Goal: Task Accomplishment & Management: Use online tool/utility

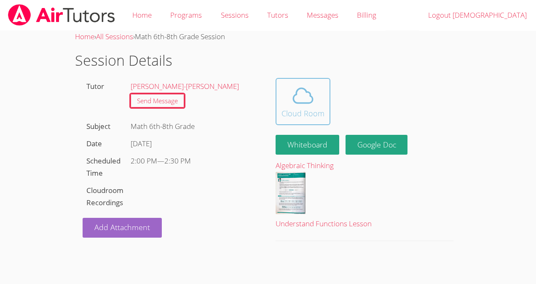
click at [310, 119] on div "Cloud Room" at bounding box center [303, 114] width 43 height 12
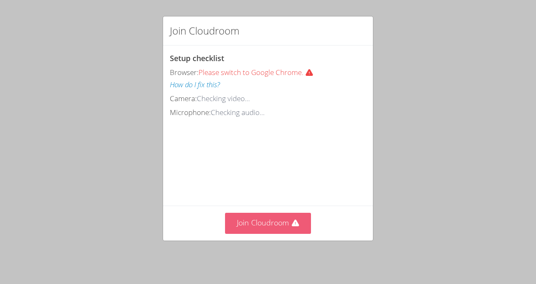
click at [292, 226] on icon at bounding box center [295, 223] width 7 height 7
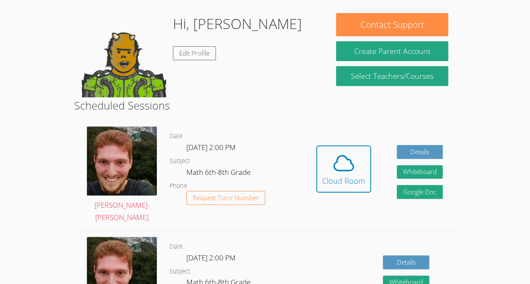
scroll to position [129, 0]
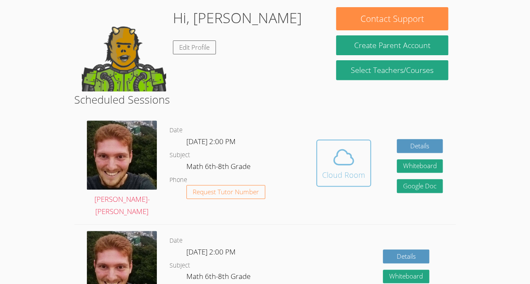
click at [357, 168] on span at bounding box center [343, 157] width 43 height 24
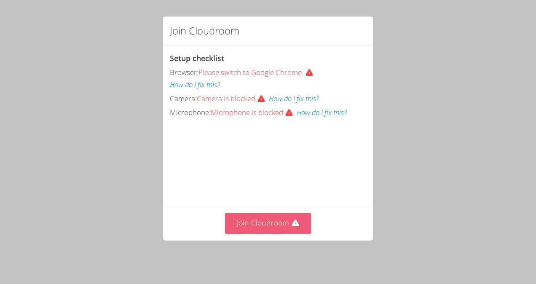
click at [271, 221] on button "Join Cloudroom" at bounding box center [268, 223] width 86 height 21
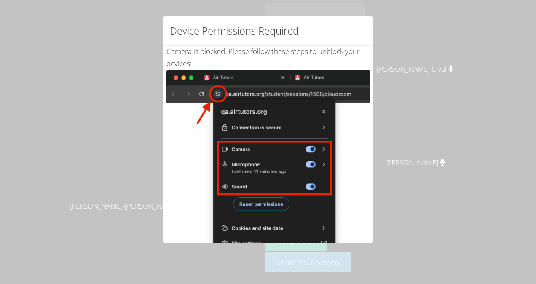
click at [451, 234] on div "Device Permissions Required Camera is blocked . Please follow these steps to un…" at bounding box center [268, 142] width 536 height 284
click at [55, 43] on div "Device Permissions Required Camera is blocked . Please follow these steps to un…" at bounding box center [268, 142] width 536 height 284
click at [57, 43] on div "Device Permissions Required Camera is blocked . Please follow these steps to un…" at bounding box center [268, 142] width 536 height 284
click at [366, 115] on div "Camera is blocked . Please follow these steps to unblock your devices: Click th…" at bounding box center [268, 205] width 210 height 318
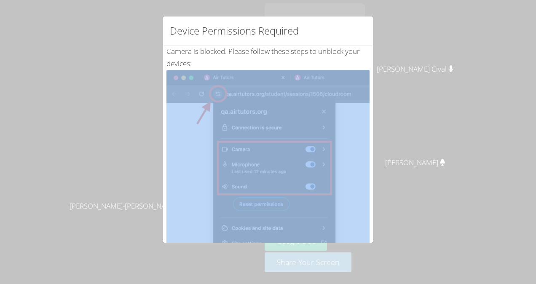
click at [366, 115] on div "Camera is blocked . Please follow these steps to unblock your devices: Click th…" at bounding box center [268, 205] width 210 height 318
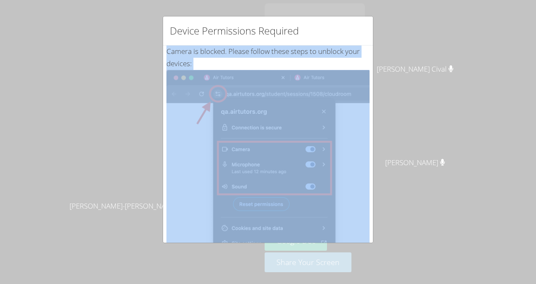
click at [366, 115] on div "Camera is blocked . Please follow these steps to unblock your devices: Click th…" at bounding box center [268, 205] width 210 height 318
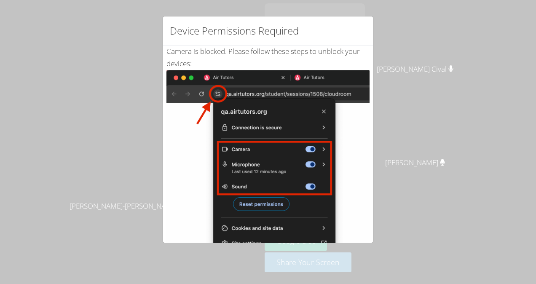
drag, startPoint x: 366, startPoint y: 115, endPoint x: 326, endPoint y: 18, distance: 105.1
click at [326, 18] on div "Device Permissions Required" at bounding box center [268, 30] width 210 height 29
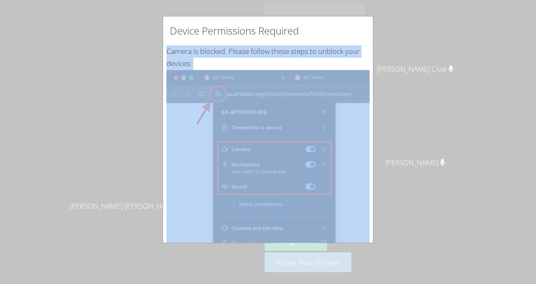
drag, startPoint x: 326, startPoint y: 18, endPoint x: 349, endPoint y: 202, distance: 185.3
click at [349, 202] on div "Device Permissions Required Camera is blocked . Please follow these steps to un…" at bounding box center [268, 129] width 211 height 227
drag, startPoint x: 349, startPoint y: 202, endPoint x: 482, endPoint y: 204, distance: 132.4
click at [482, 204] on div "Device Permissions Required Camera is blocked . Please follow these steps to un…" at bounding box center [268, 142] width 536 height 284
click at [470, 199] on div "Device Permissions Required Camera is blocked . Please follow these steps to un…" at bounding box center [268, 142] width 536 height 284
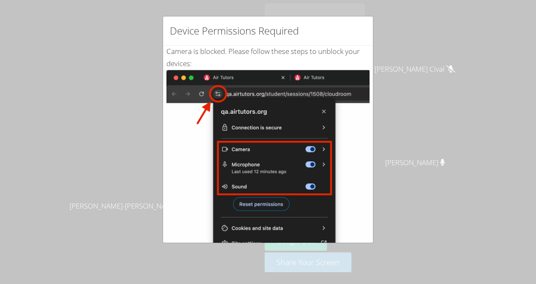
click at [89, 27] on div "Device Permissions Required Camera is blocked . Please follow these steps to un…" at bounding box center [268, 142] width 536 height 284
click at [201, 88] on img at bounding box center [268, 165] width 203 height 191
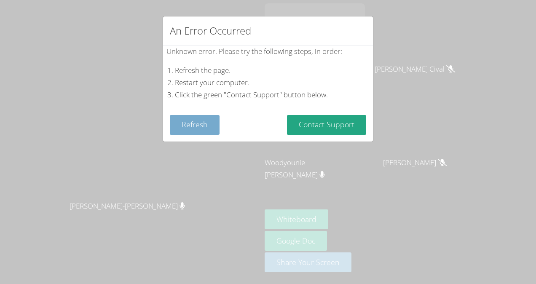
drag, startPoint x: 202, startPoint y: 130, endPoint x: 191, endPoint y: 127, distance: 11.8
drag, startPoint x: 191, startPoint y: 127, endPoint x: 186, endPoint y: 125, distance: 5.9
click at [186, 125] on button "Refresh" at bounding box center [195, 125] width 50 height 20
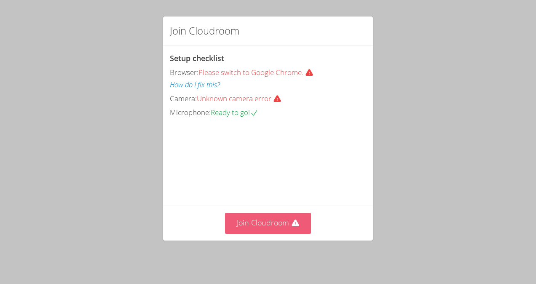
click at [253, 234] on button "Join Cloudroom" at bounding box center [268, 223] width 86 height 21
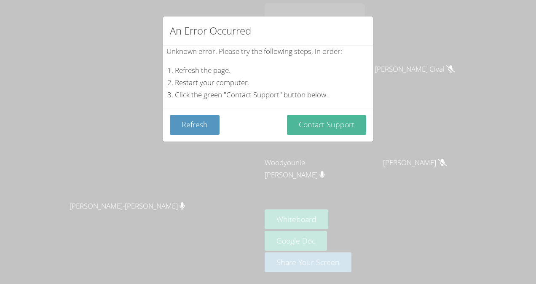
click at [307, 121] on button "Contact Support" at bounding box center [326, 125] width 79 height 20
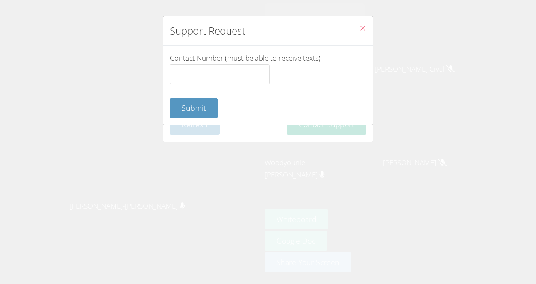
click at [359, 26] on icon "Close" at bounding box center [362, 27] width 7 height 7
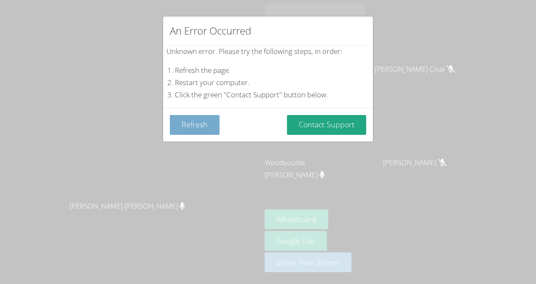
click at [197, 127] on button "Refresh" at bounding box center [195, 125] width 50 height 20
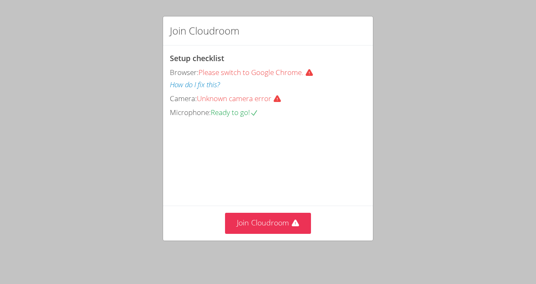
click at [252, 189] on video at bounding box center [233, 156] width 127 height 63
click at [242, 224] on button "Join Cloudroom" at bounding box center [268, 223] width 86 height 21
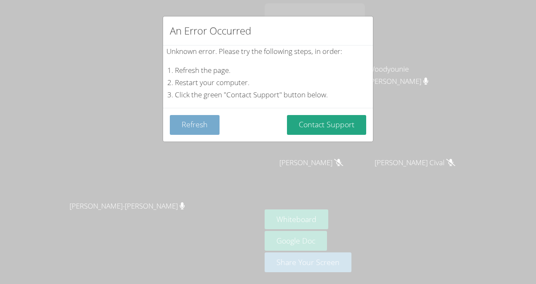
click at [199, 124] on button "Refresh" at bounding box center [195, 125] width 50 height 20
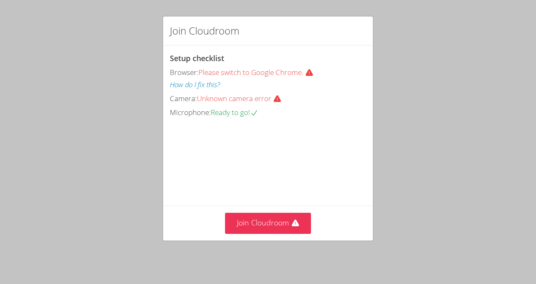
click at [149, 194] on div "Join Cloudroom Setup checklist Browser: Please switch to Google Chrome. How do …" at bounding box center [268, 142] width 536 height 284
click at [275, 224] on button "Join Cloudroom" at bounding box center [268, 223] width 86 height 21
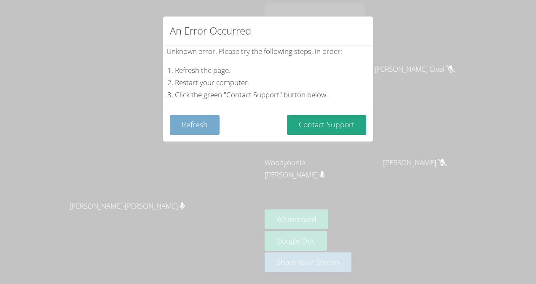
click at [201, 127] on button "Refresh" at bounding box center [195, 125] width 50 height 20
